Goal: Transaction & Acquisition: Book appointment/travel/reservation

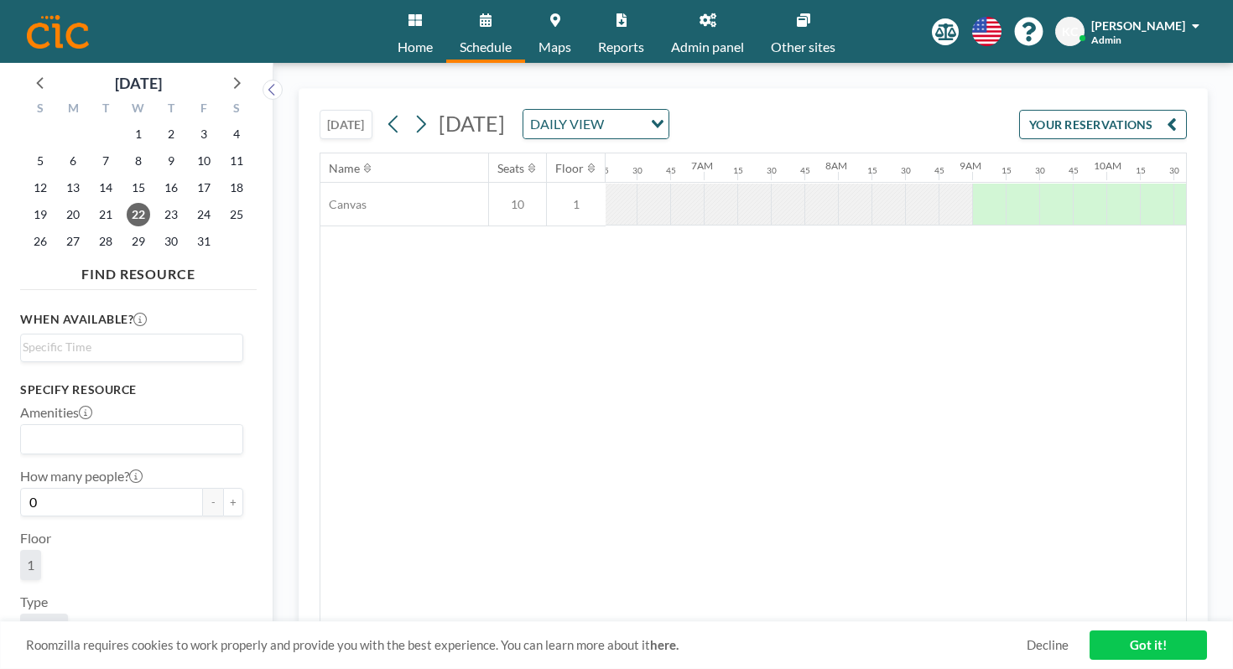
scroll to position [0, 845]
click at [225, 71] on icon at bounding box center [236, 82] width 22 height 22
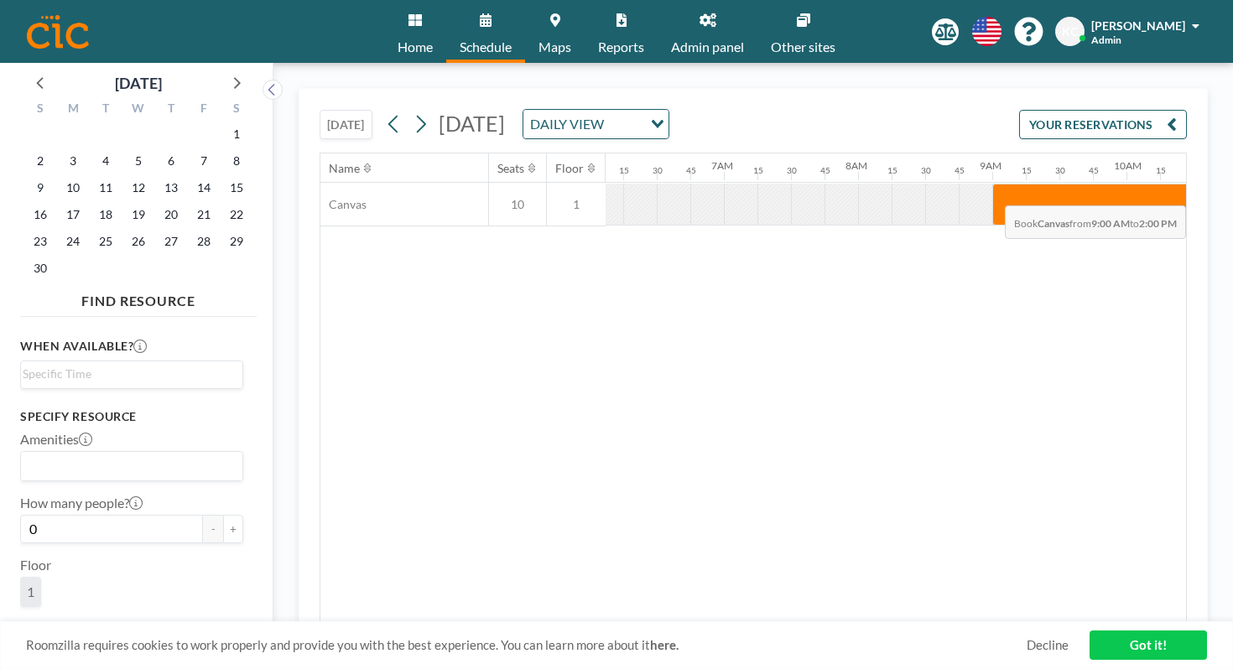
scroll to position [0, 1182]
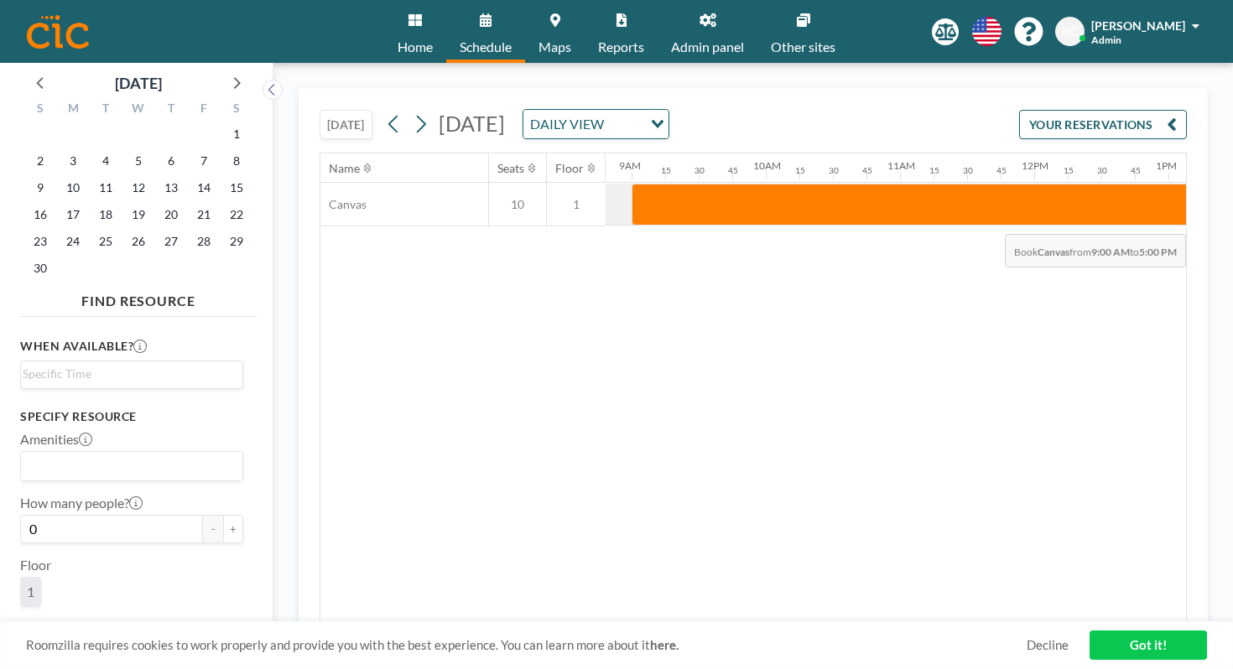
drag, startPoint x: 561, startPoint y: 161, endPoint x: 1139, endPoint y: 195, distance: 578.9
click at [1139, 195] on div "Name Seats Floor 12AM 15 30 45 1AM 15 30 45 2AM 15 30 45 3AM 15 30 45 4AM 15 30…" at bounding box center [753, 387] width 866 height 469
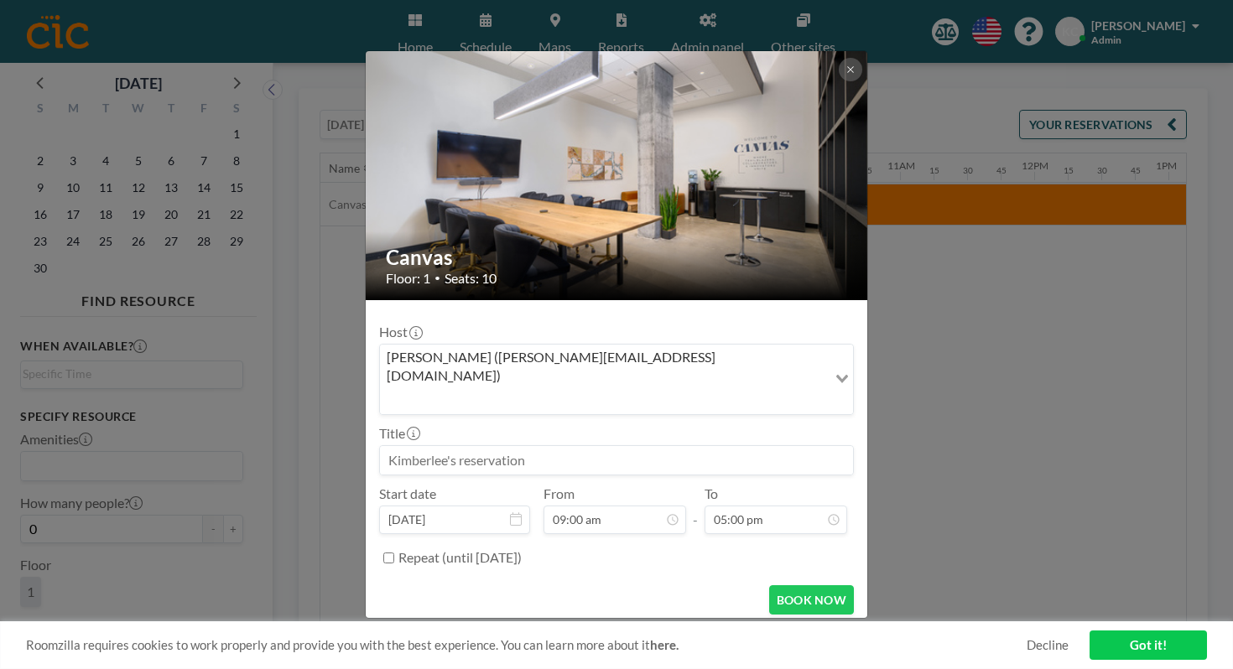
scroll to position [695, 0]
click at [533, 446] on input at bounding box center [616, 460] width 473 height 29
type input "K"
paste input "Korea Institute of Science and Technology"
type input "Korea Institute of Science and Technology"
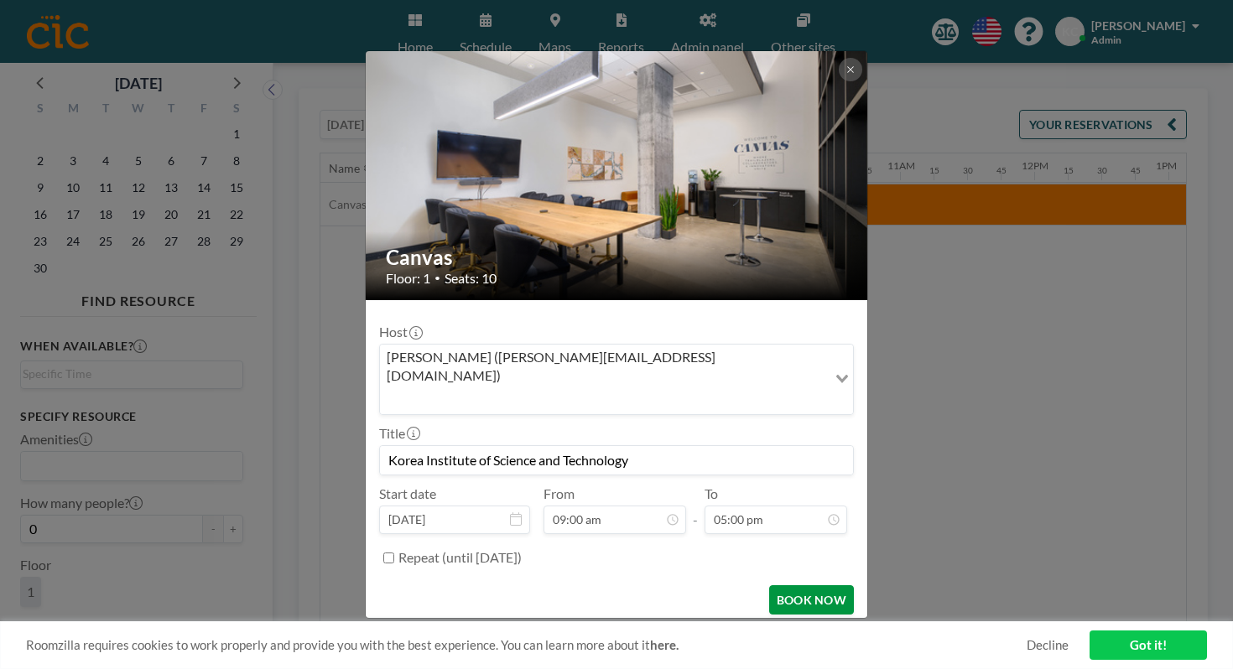
click at [769, 585] on button "BOOK NOW" at bounding box center [811, 599] width 85 height 29
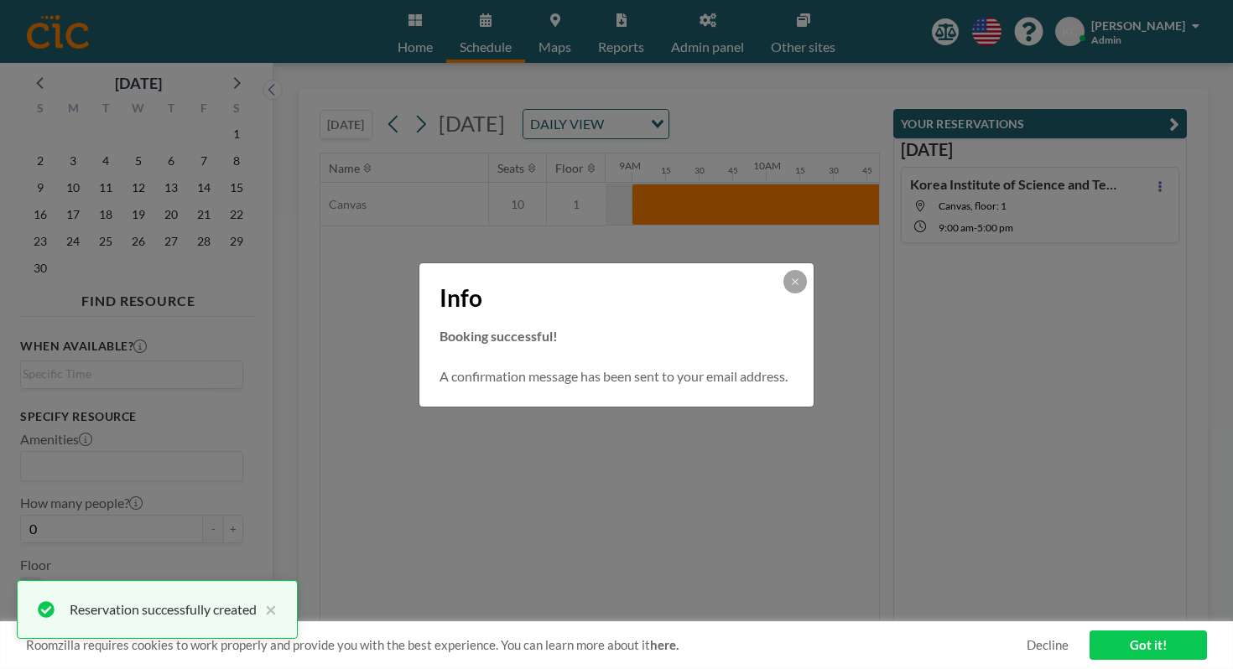
scroll to position [0, 0]
click at [783, 294] on button at bounding box center [794, 281] width 23 height 23
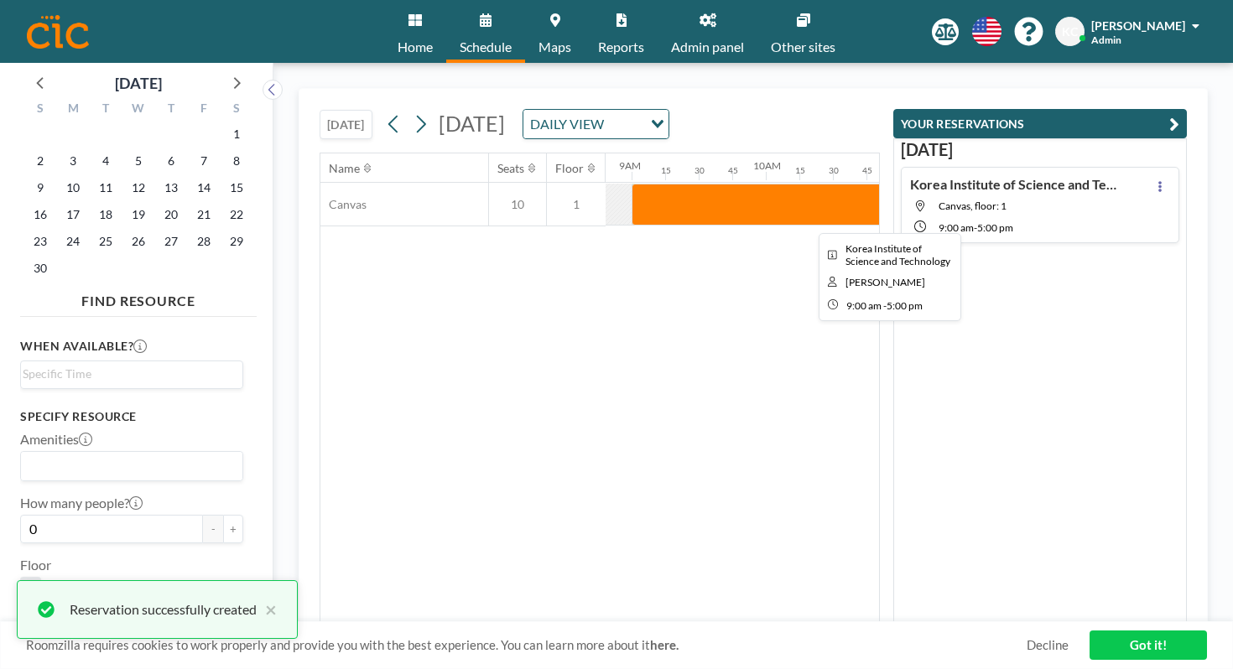
click at [678, 184] on div at bounding box center [1169, 205] width 1074 height 42
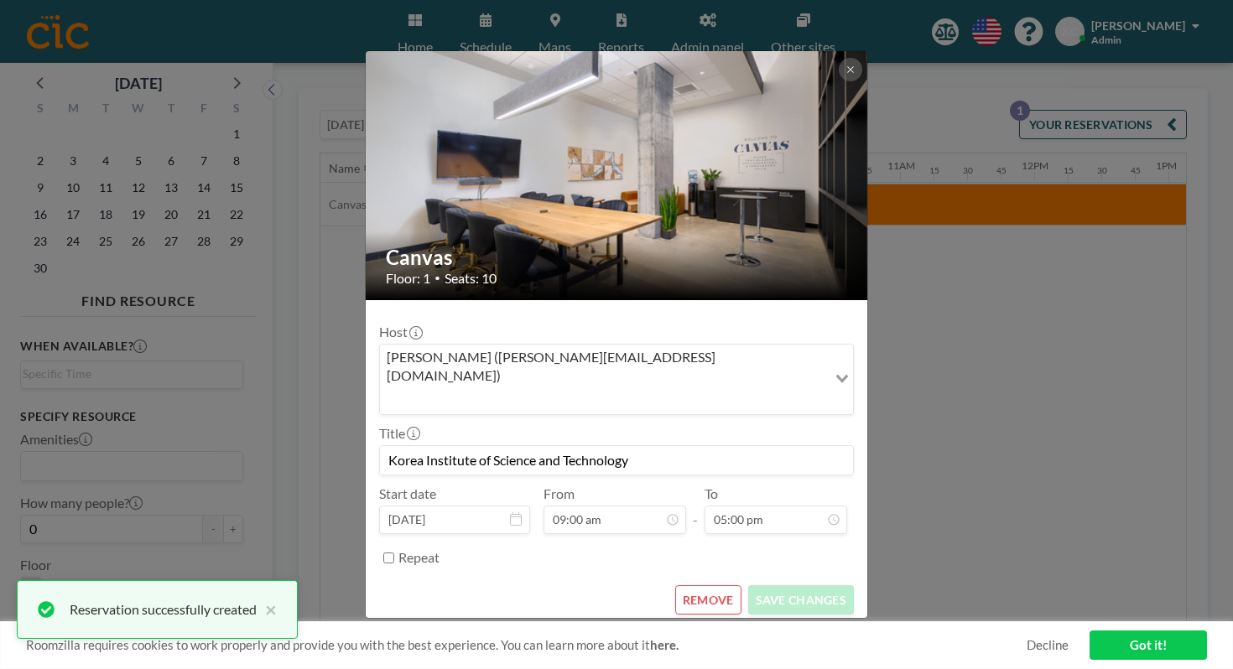
click at [1049, 352] on div "Canvas Floor: 1 • Seats: 10 Host [PERSON_NAME] ([PERSON_NAME][EMAIL_ADDRESS][DO…" at bounding box center [616, 334] width 1233 height 669
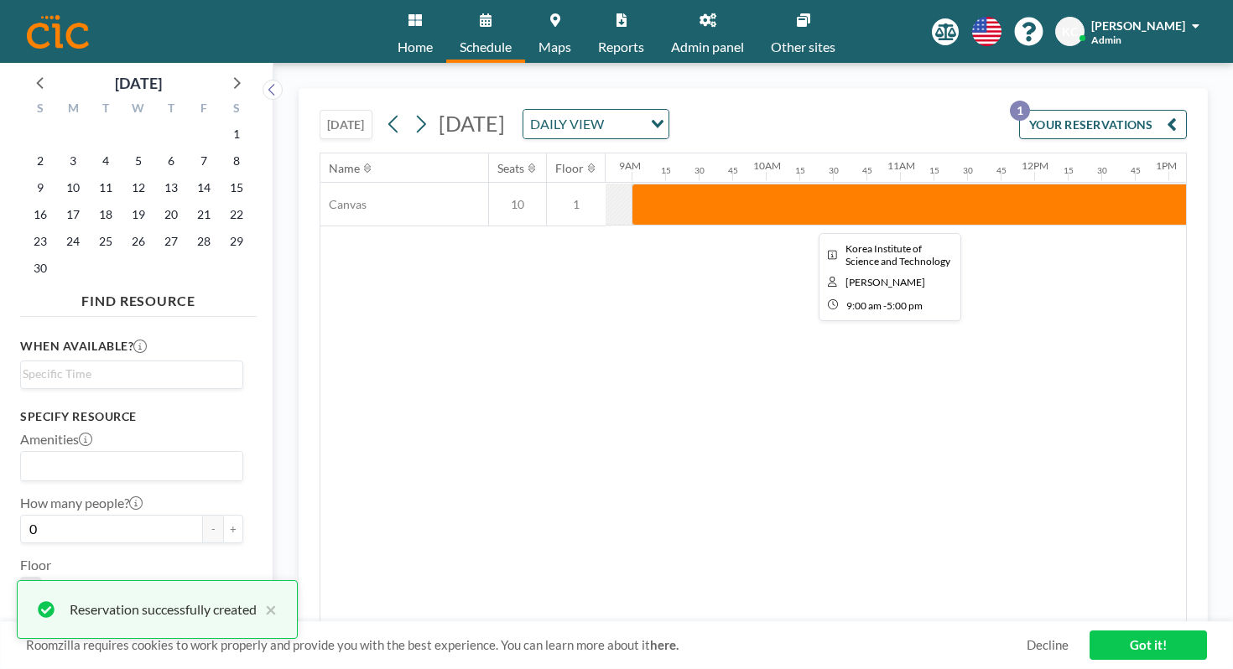
click at [980, 184] on div at bounding box center [1169, 205] width 1074 height 42
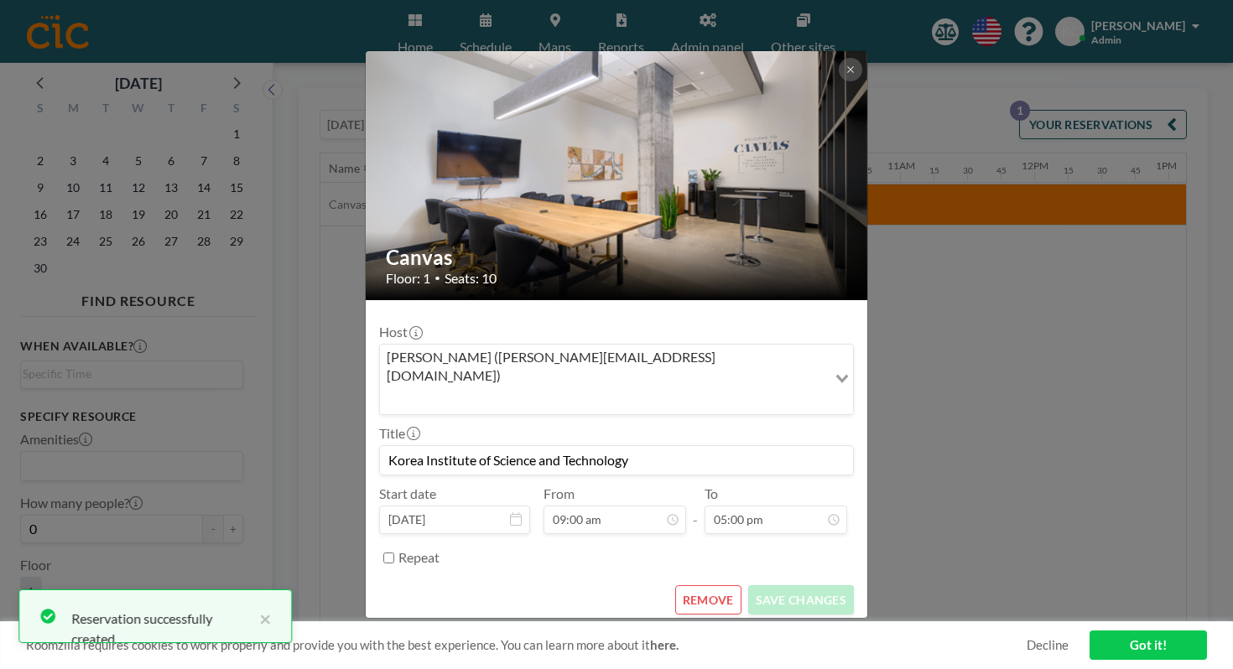
click at [950, 294] on div "Canvas Floor: 1 • Seats: 10 Host [PERSON_NAME] ([PERSON_NAME][EMAIL_ADDRESS][DO…" at bounding box center [616, 334] width 1233 height 669
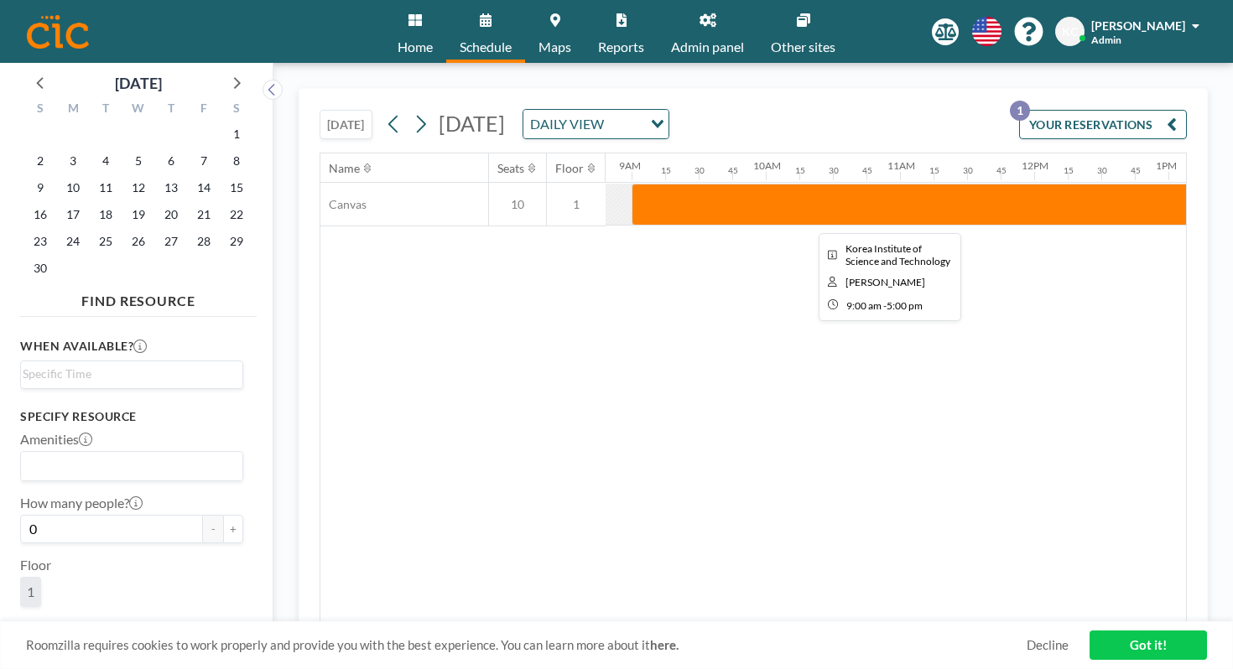
click at [812, 184] on div at bounding box center [1169, 205] width 1074 height 42
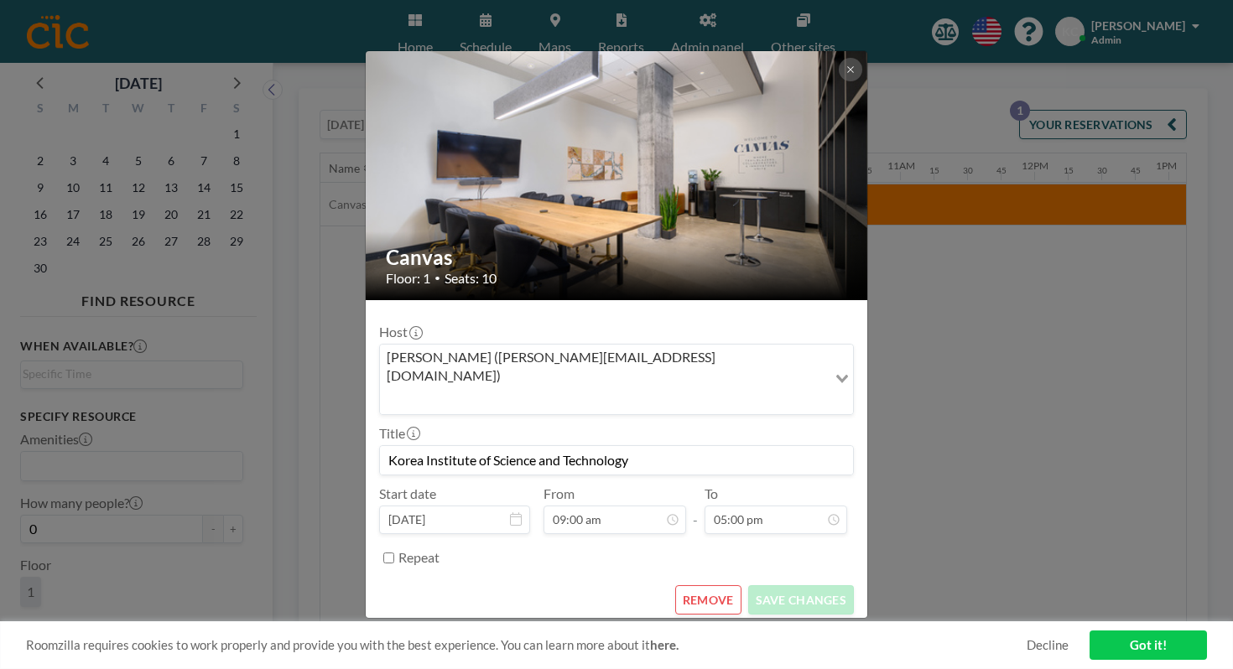
click at [973, 337] on div "Canvas Floor: 1 • Seats: 10 Host [PERSON_NAME] ([PERSON_NAME][EMAIL_ADDRESS][DO…" at bounding box center [616, 334] width 1233 height 669
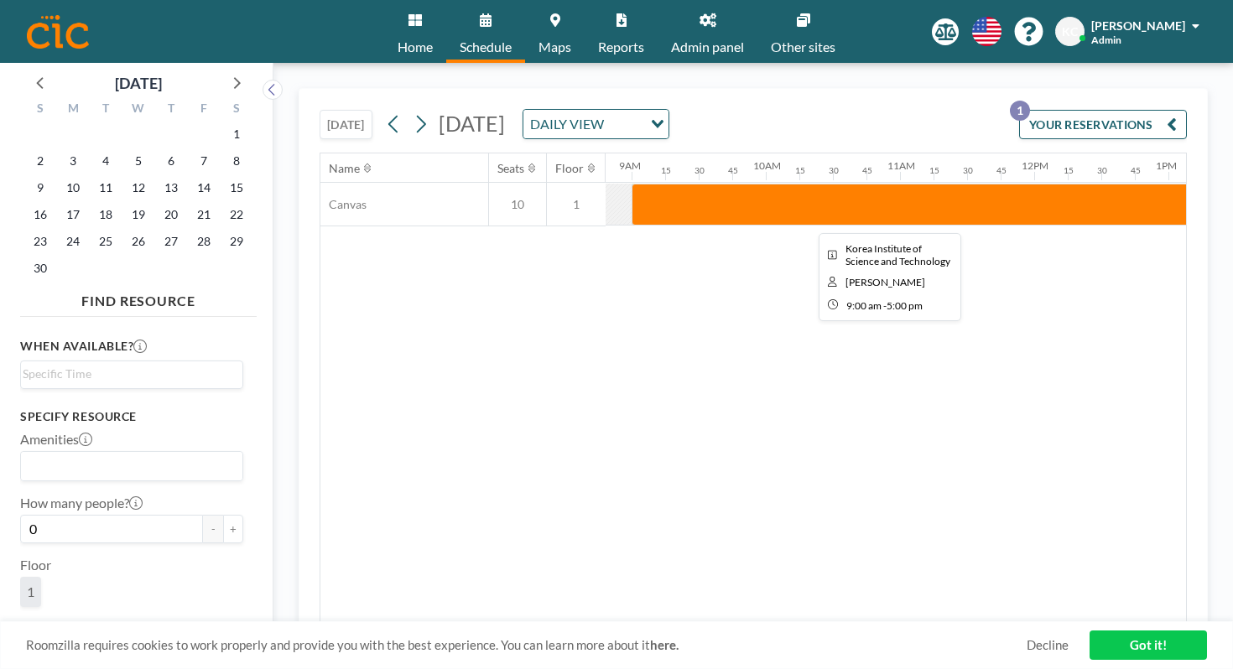
click at [843, 184] on div at bounding box center [1169, 205] width 1074 height 42
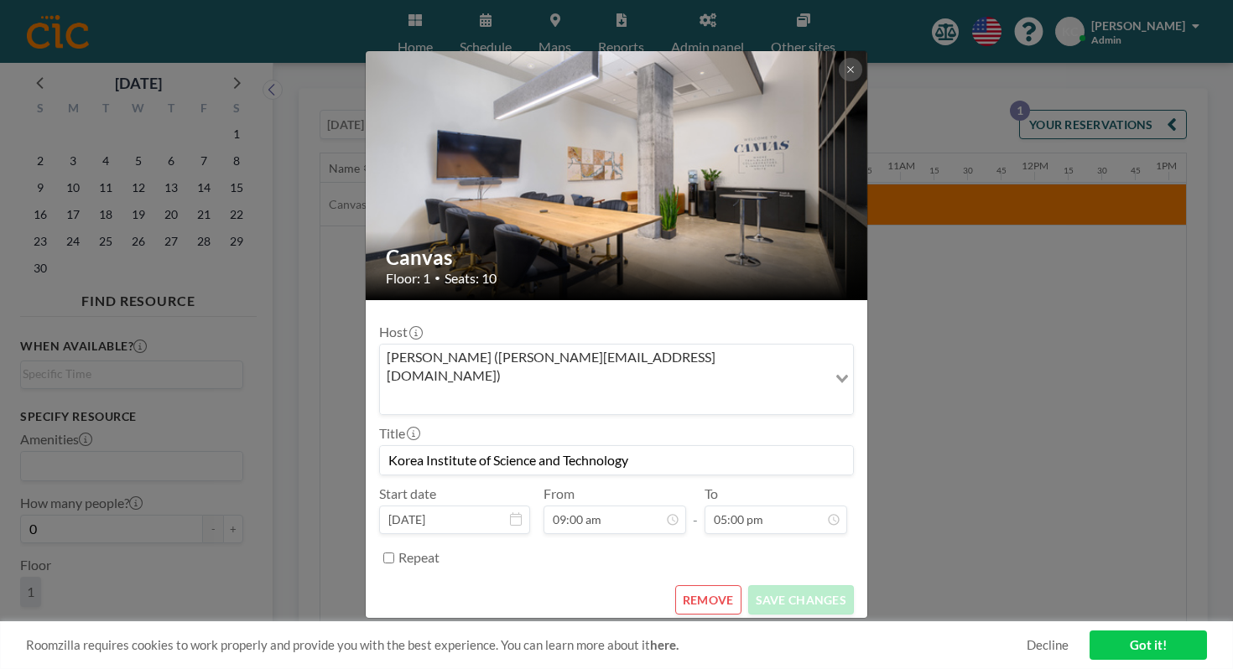
click at [845, 379] on div "Canvas Floor: 1 • Seats: 10 Host [PERSON_NAME] ([PERSON_NAME][EMAIL_ADDRESS][DO…" at bounding box center [616, 334] width 1233 height 669
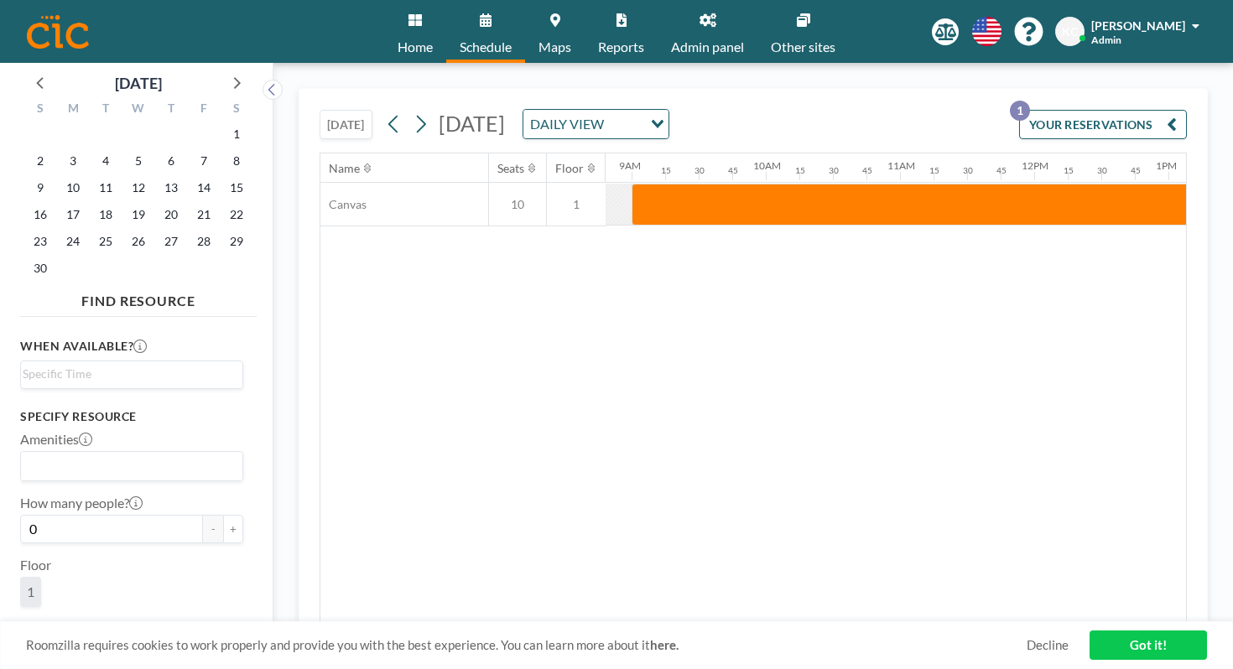
scroll to position [0, 936]
